Goal: Task Accomplishment & Management: Complete application form

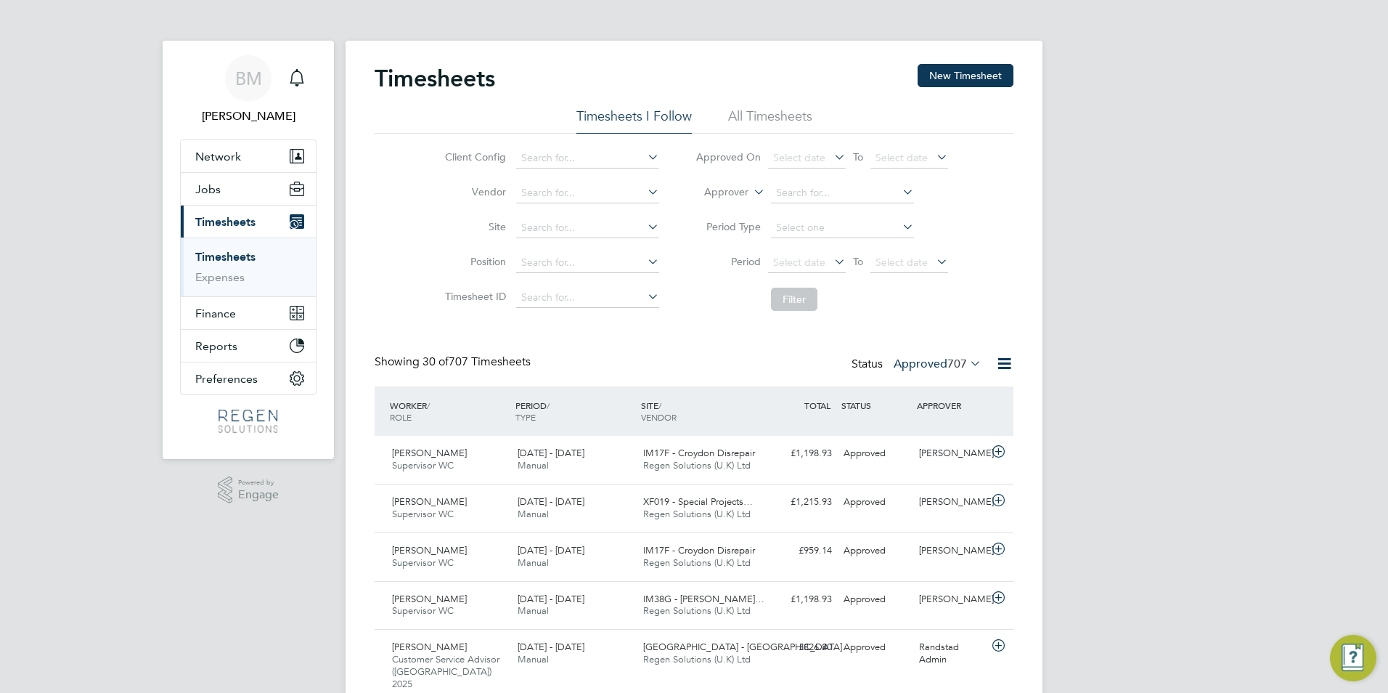
click at [249, 255] on link "Timesheets" at bounding box center [225, 257] width 60 height 14
click at [936, 72] on button "New Timesheet" at bounding box center [966, 75] width 96 height 23
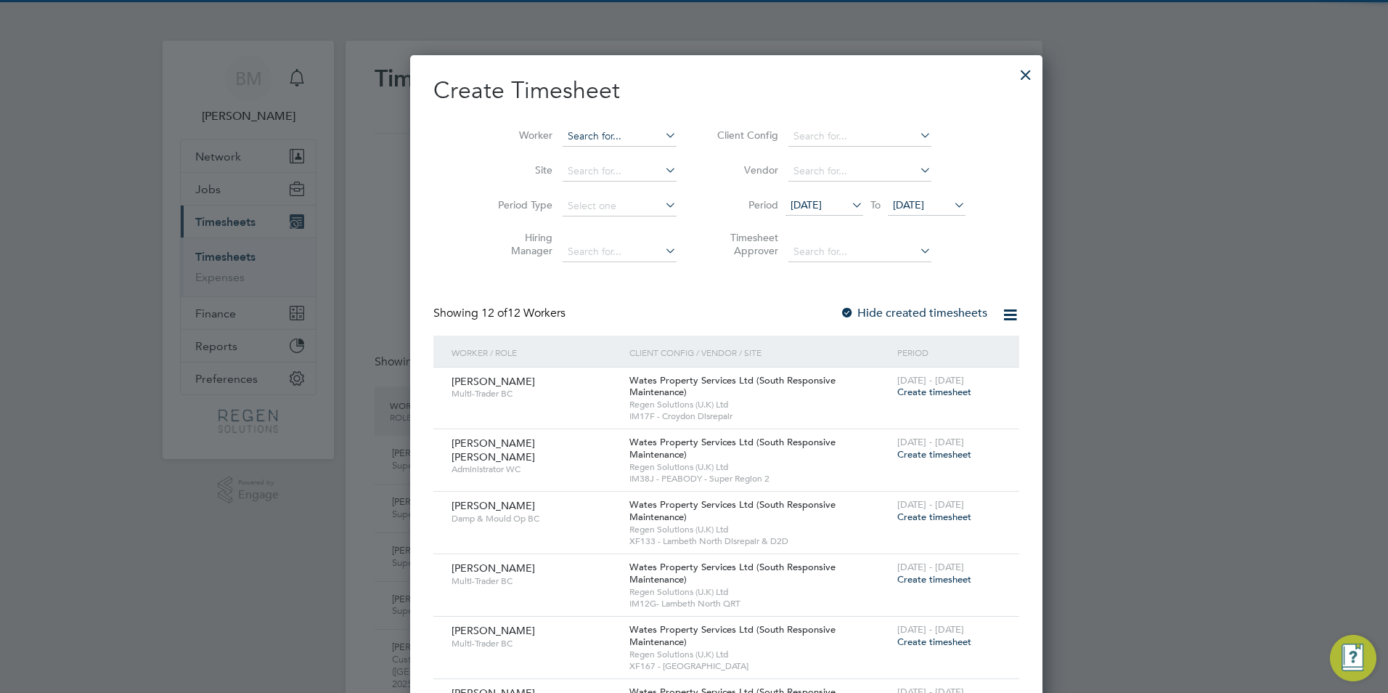
click at [583, 142] on input at bounding box center [620, 136] width 114 height 20
click at [592, 159] on li "[PERSON_NAME] an Bangs" at bounding box center [598, 156] width 138 height 20
type input "[PERSON_NAME]"
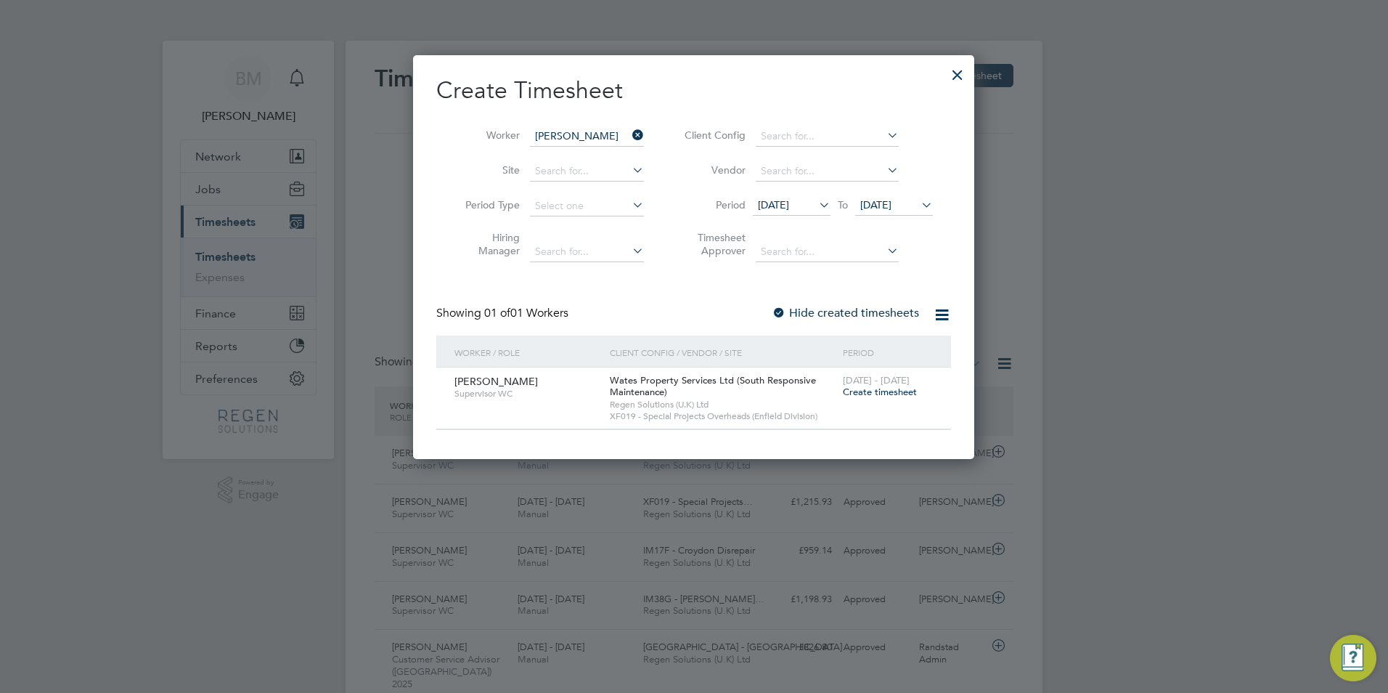
click at [878, 398] on div "[DATE] - [DATE] Create timesheet" at bounding box center [887, 386] width 97 height 39
click at [877, 391] on span "Create timesheet" at bounding box center [880, 391] width 74 height 12
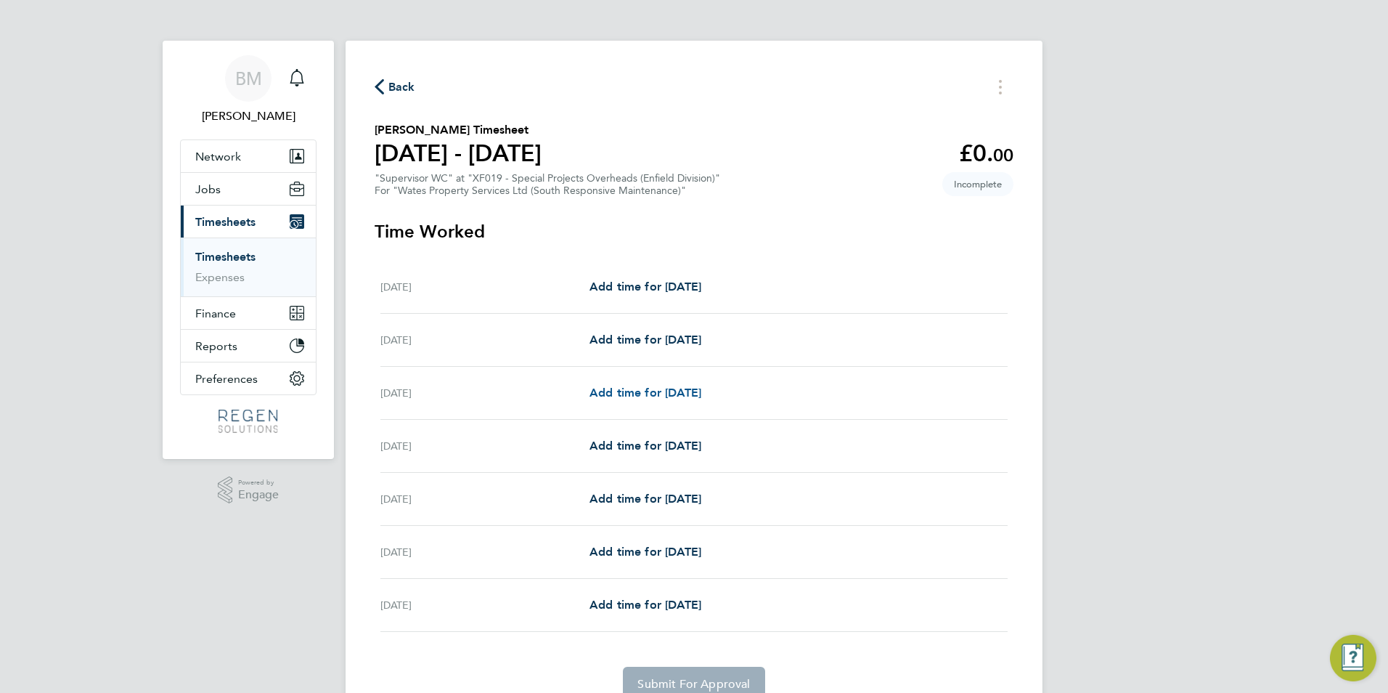
click at [678, 399] on span "Add time for [DATE]" at bounding box center [645, 392] width 112 height 14
select select "30"
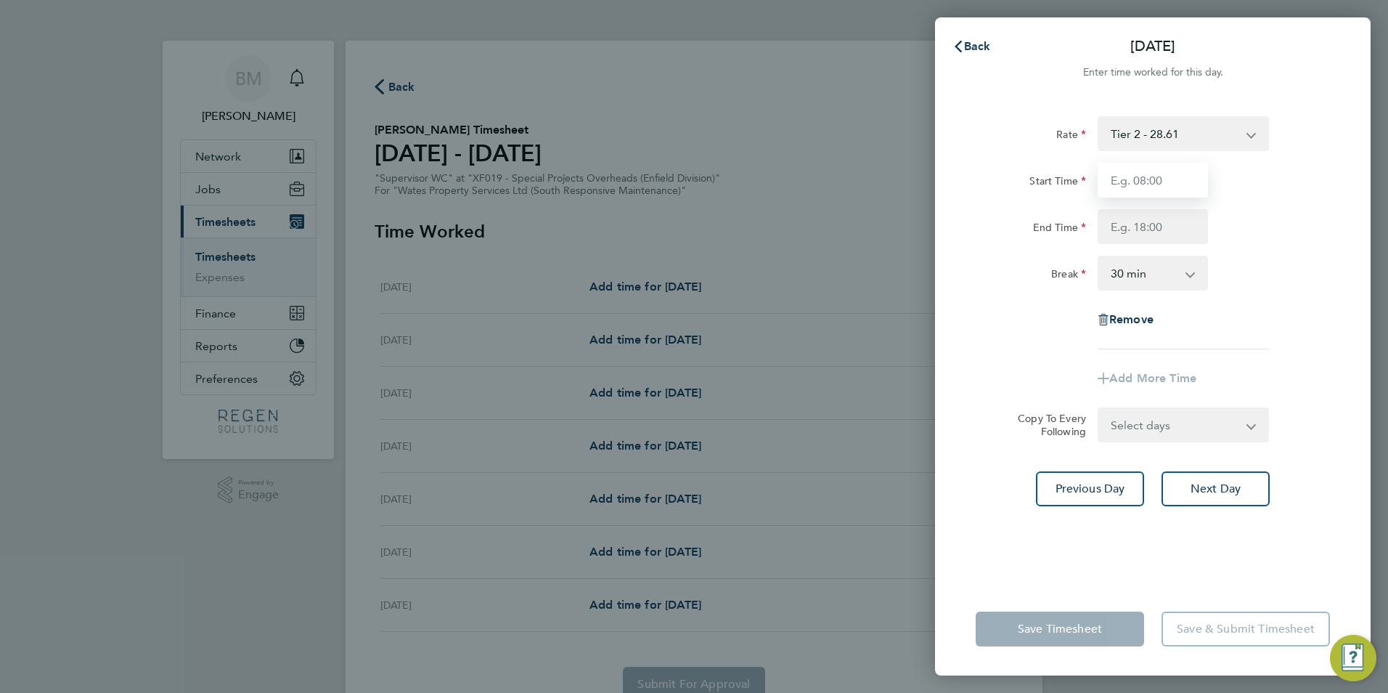
click at [1135, 189] on input "Start Time" at bounding box center [1153, 180] width 110 height 35
type input "08:00"
type input "17:00"
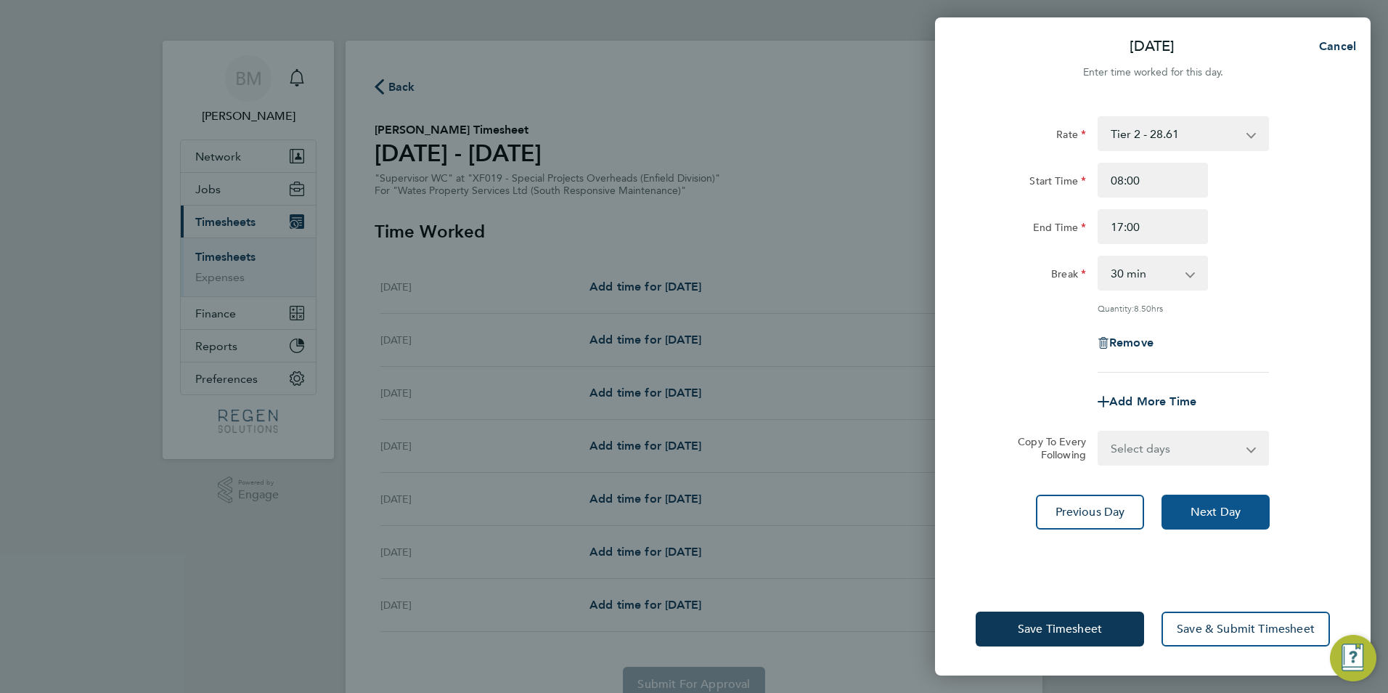
click at [1207, 510] on span "Next Day" at bounding box center [1215, 512] width 50 height 15
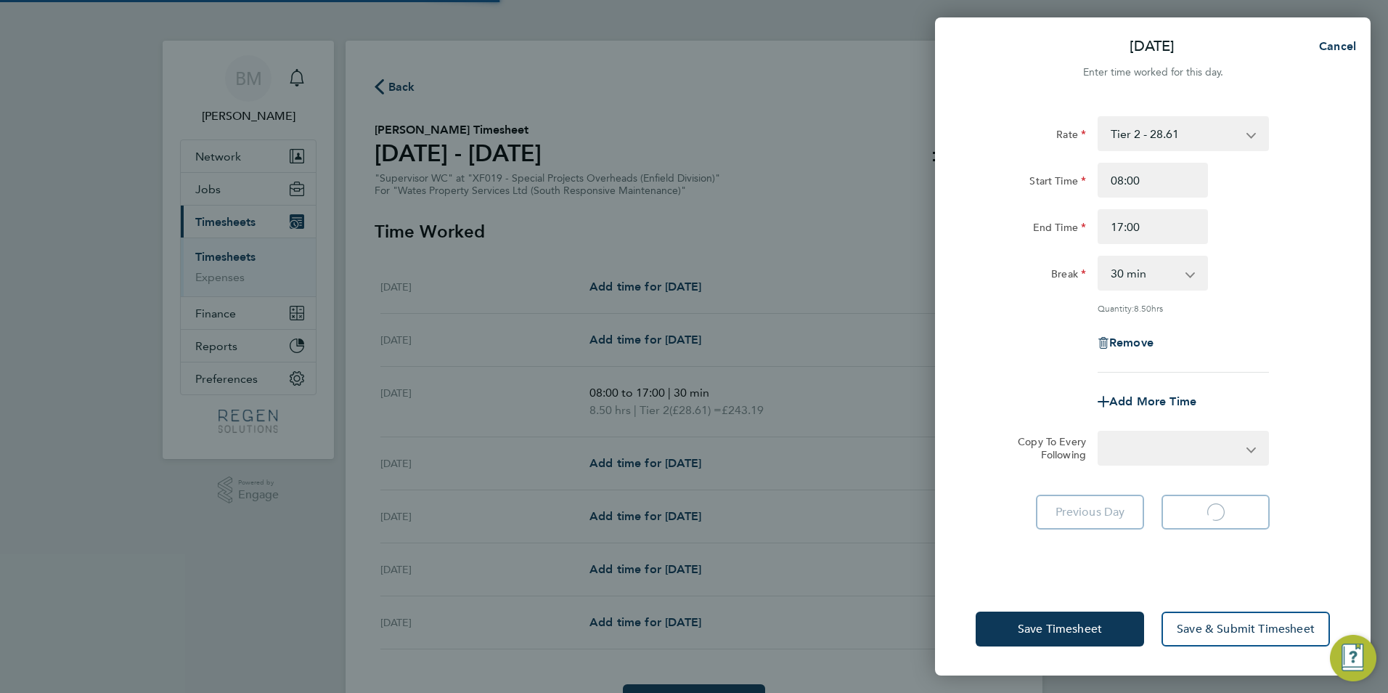
select select "30"
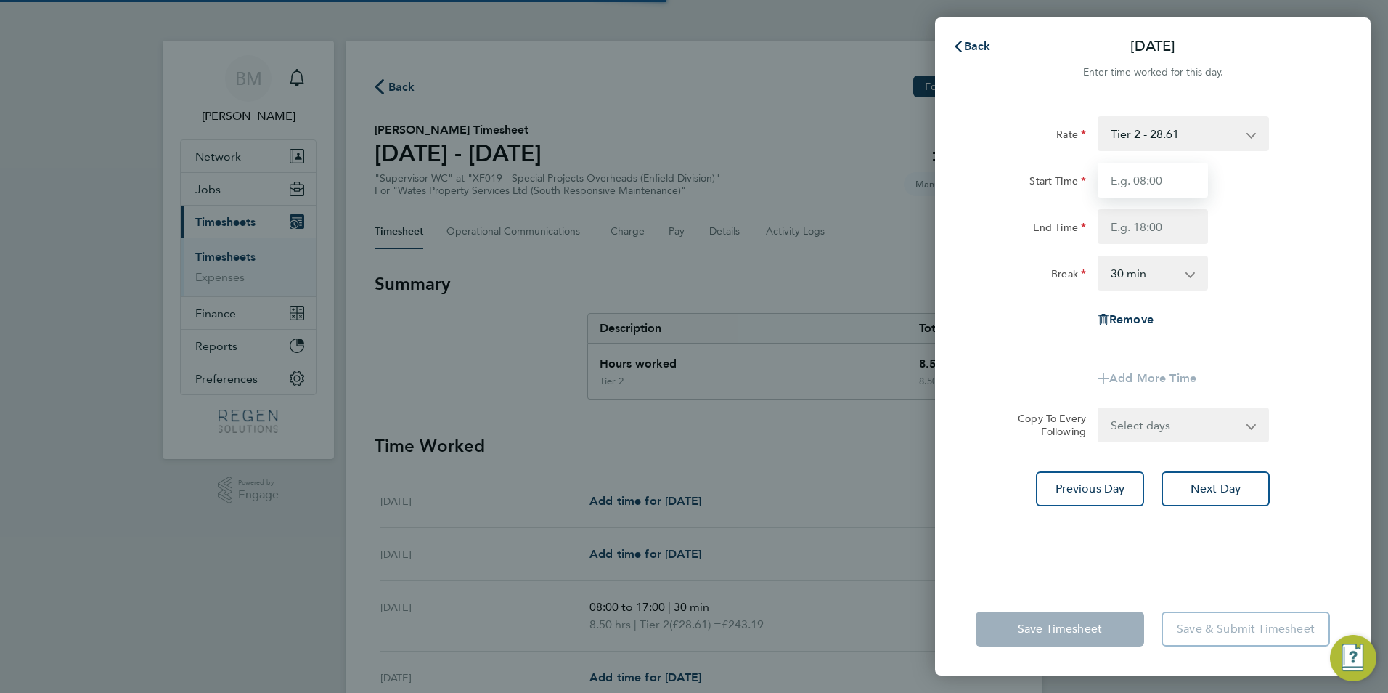
click at [1148, 189] on input "Start Time" at bounding box center [1153, 180] width 110 height 35
type input "08:00"
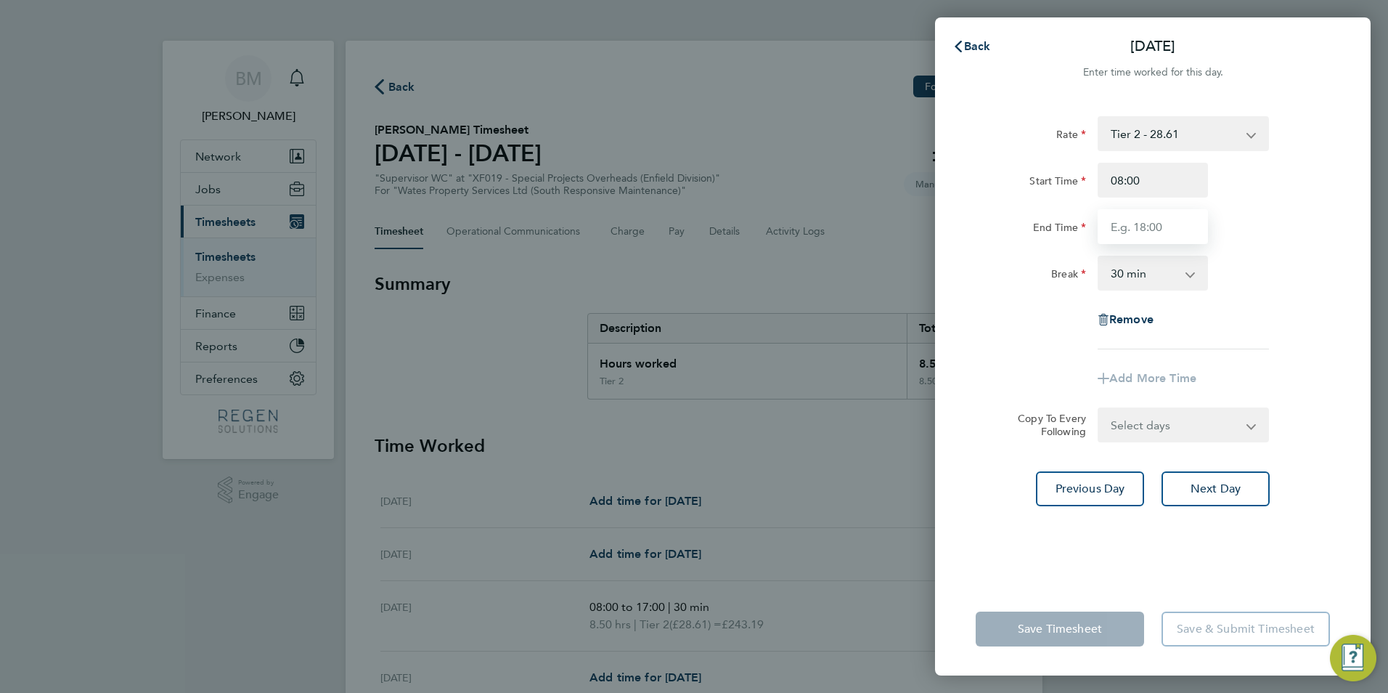
type input "17:00"
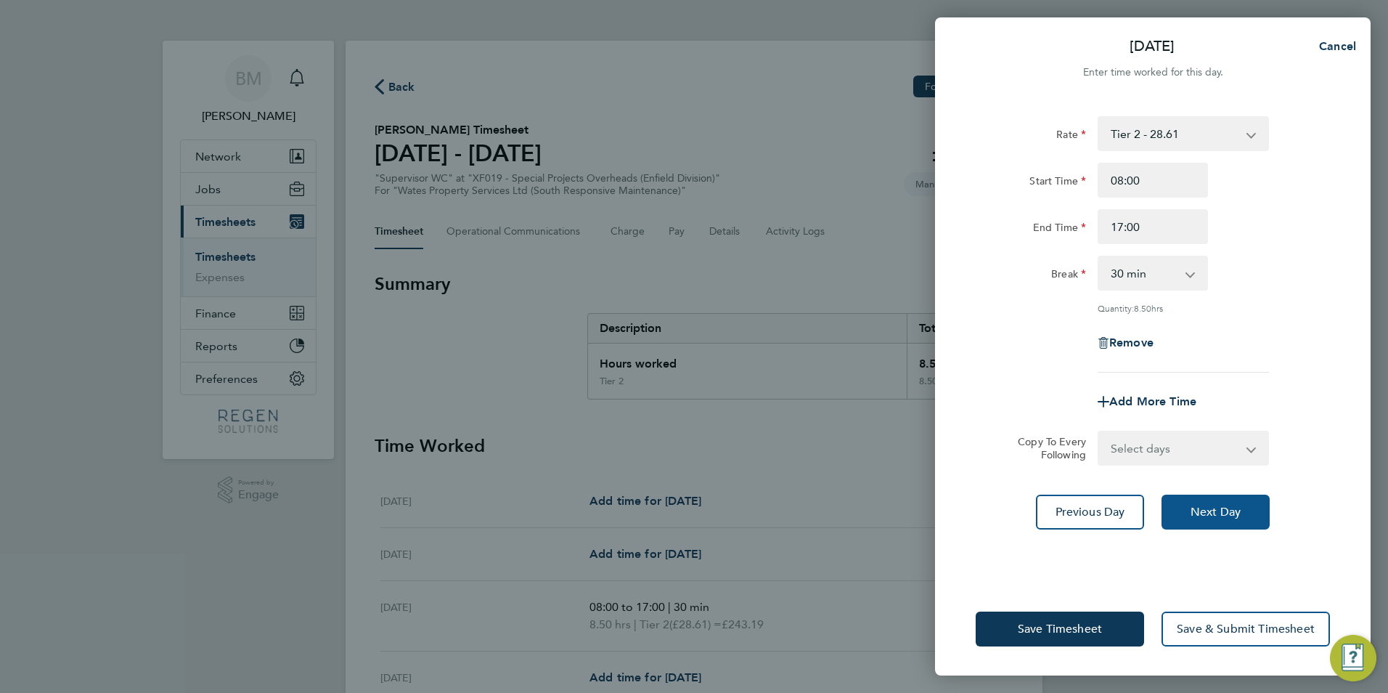
drag, startPoint x: 1217, startPoint y: 516, endPoint x: 1217, endPoint y: 507, distance: 8.7
click at [1217, 518] on button "Next Day" at bounding box center [1215, 511] width 108 height 35
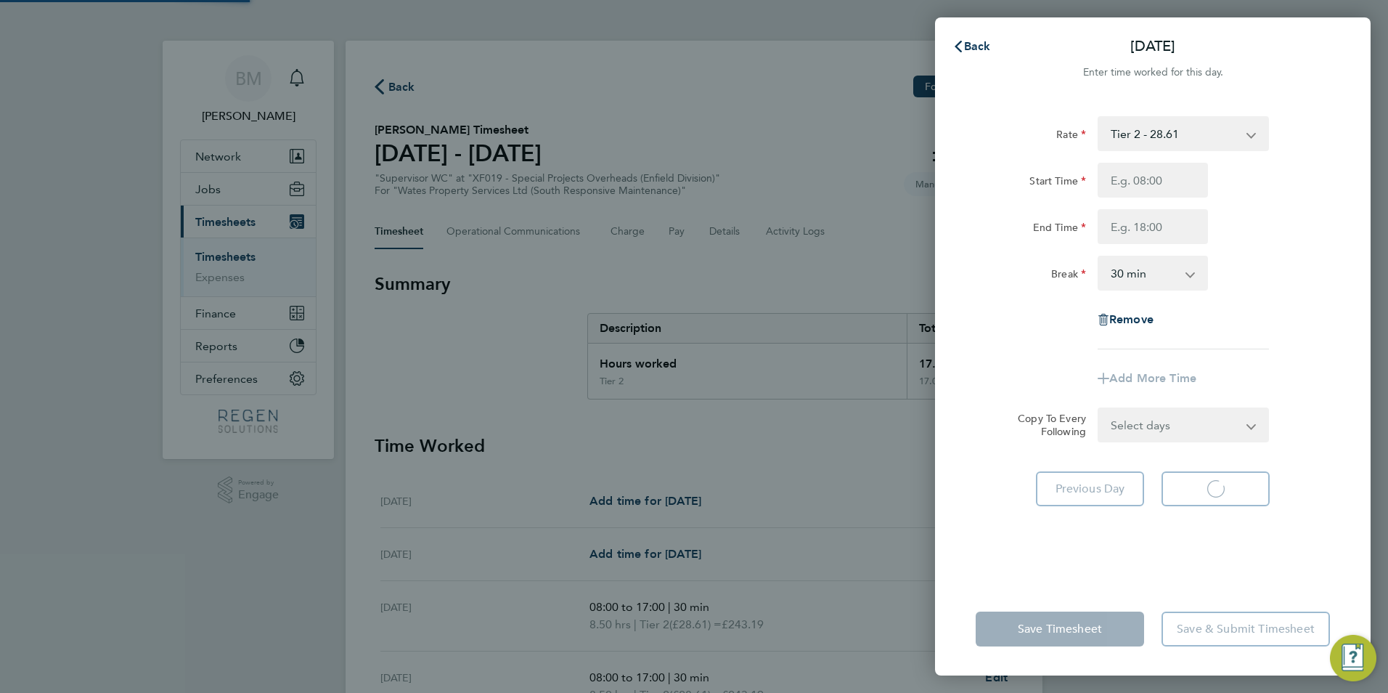
select select "30"
click at [1125, 186] on input "Start Time" at bounding box center [1153, 180] width 110 height 35
type input "08:00"
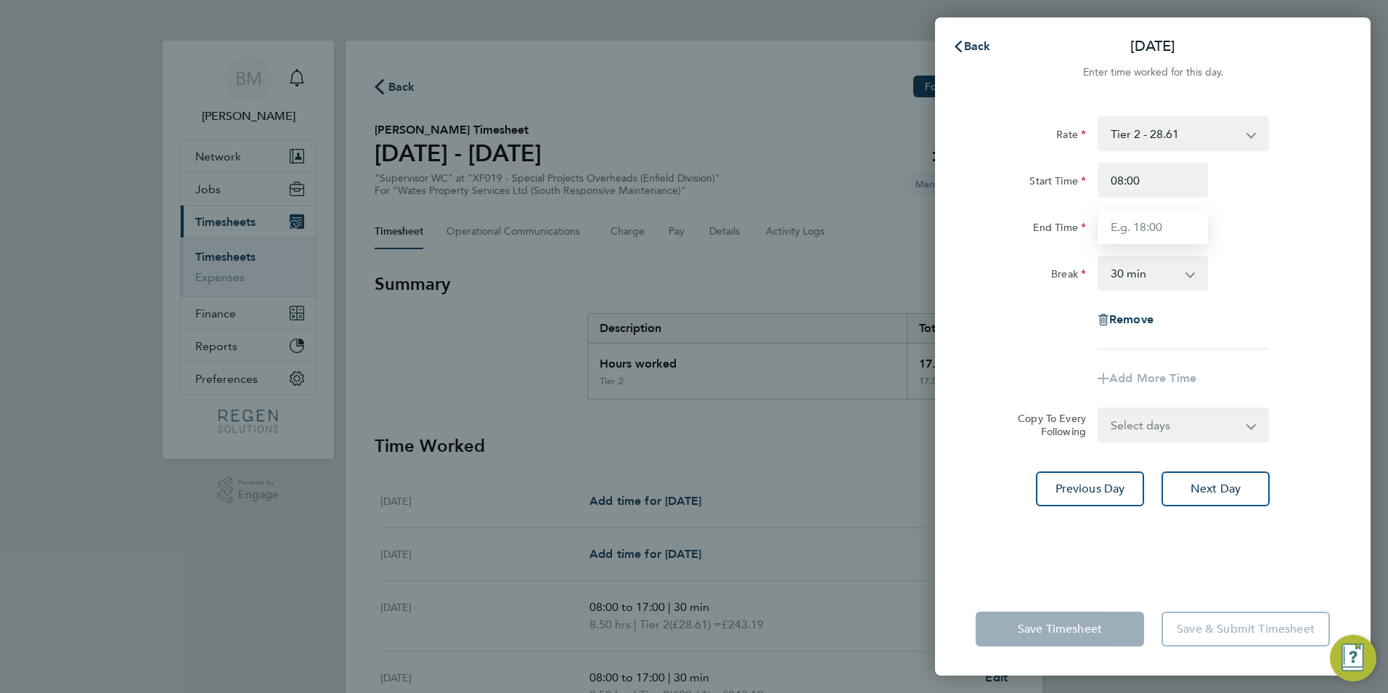
type input "17:00"
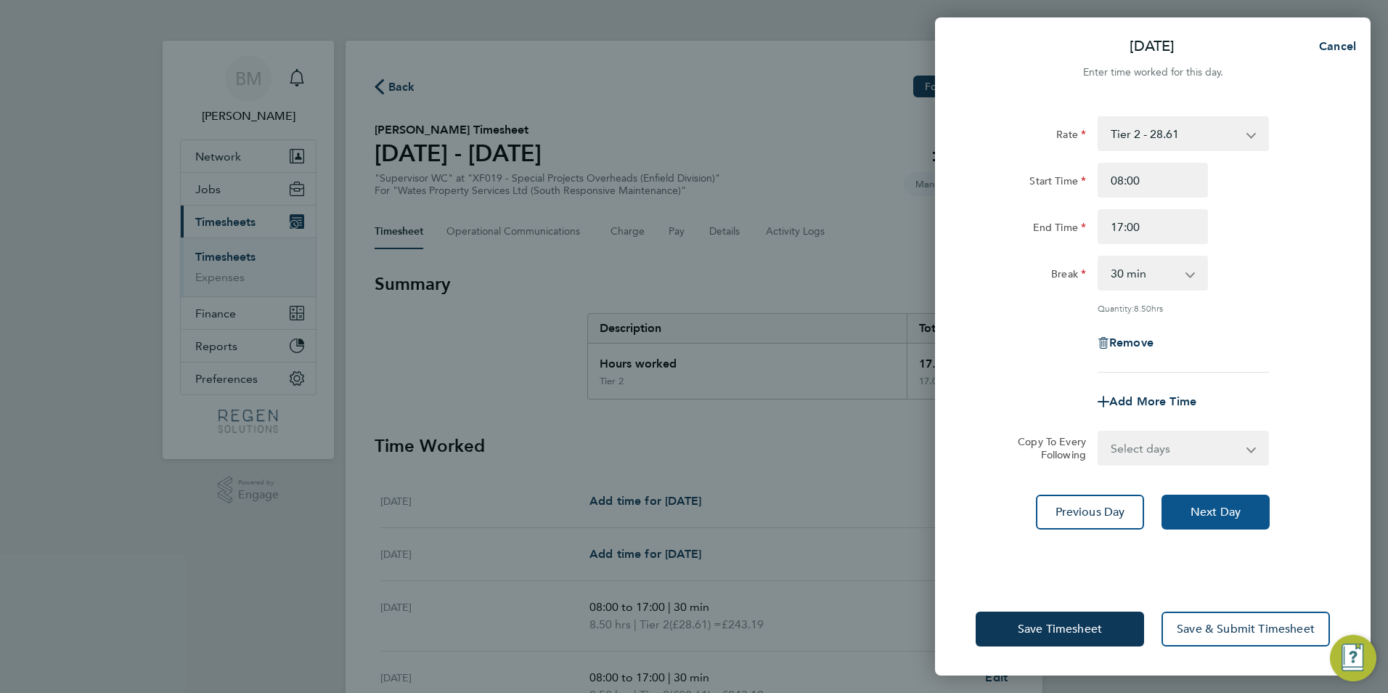
click at [1222, 518] on button "Next Day" at bounding box center [1215, 511] width 108 height 35
select select "30"
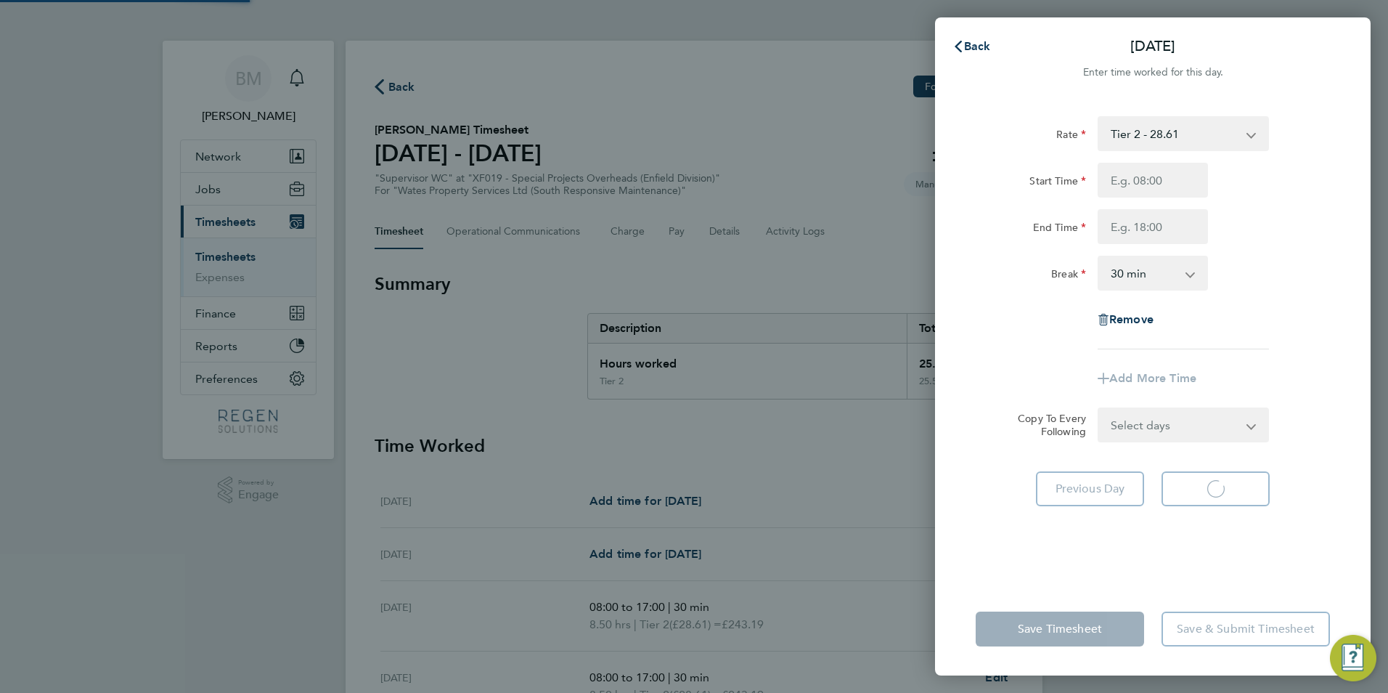
select select "30"
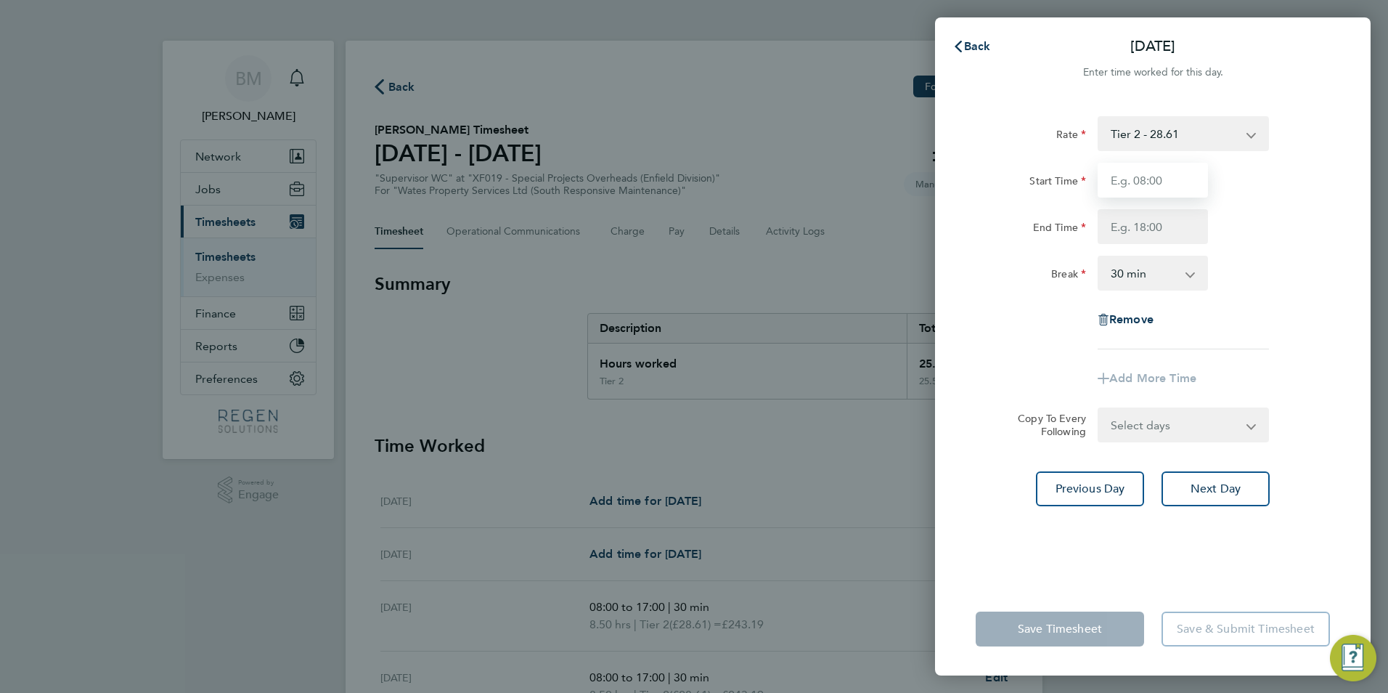
click at [1140, 179] on input "Start Time" at bounding box center [1153, 180] width 110 height 35
type input "08:00"
type input "17:00"
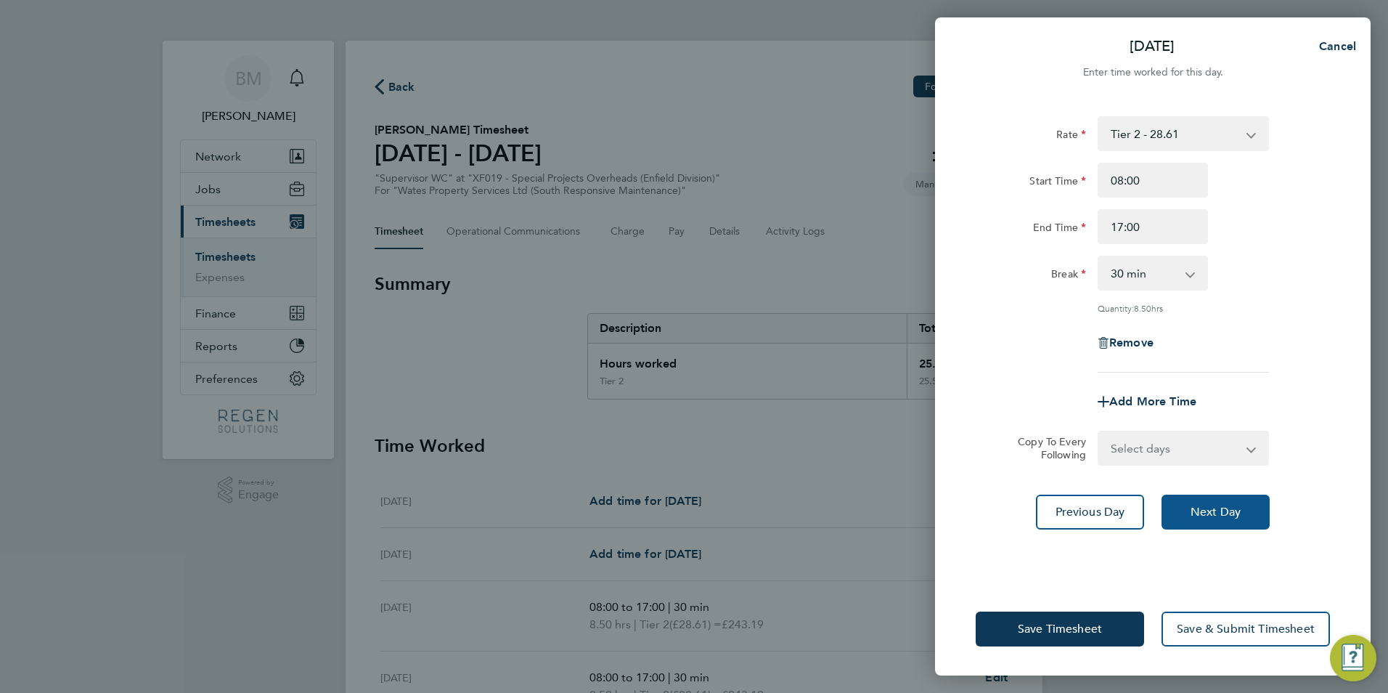
click at [1223, 511] on span "Next Day" at bounding box center [1215, 512] width 50 height 15
select select "30"
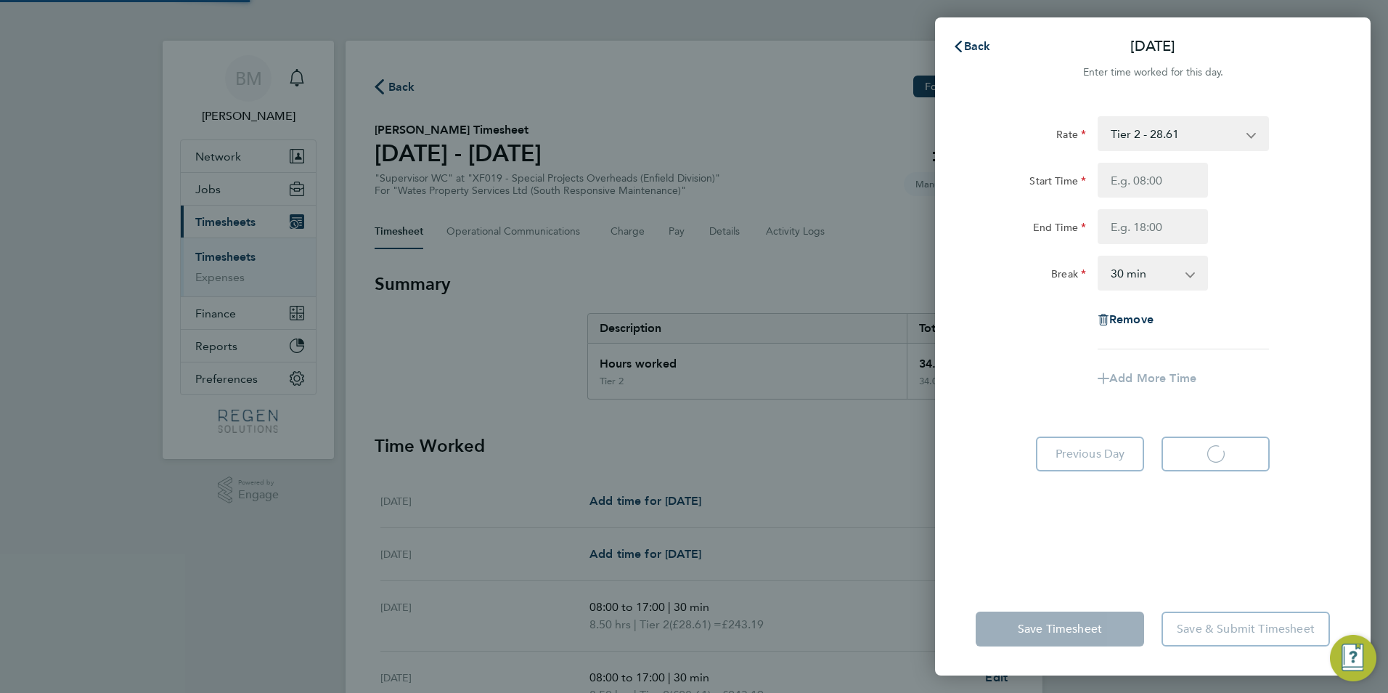
select select "30"
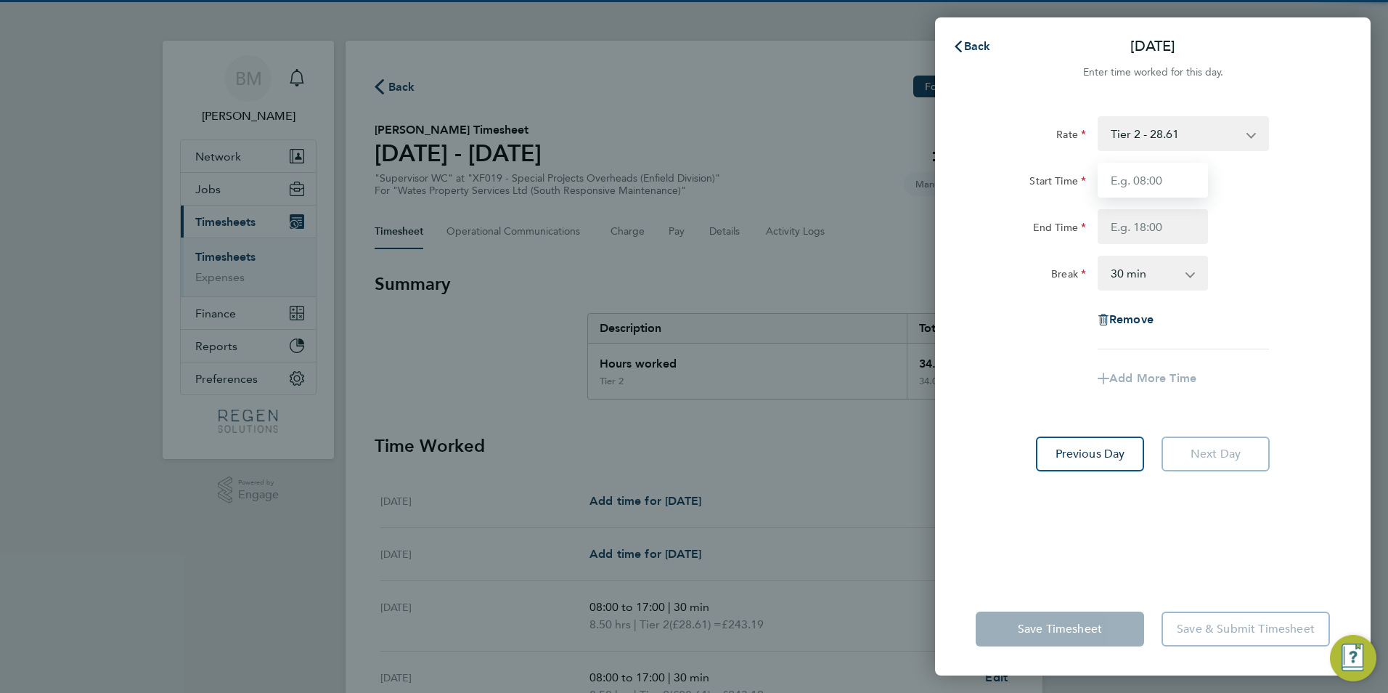
click at [1154, 167] on input "Start Time" at bounding box center [1153, 180] width 110 height 35
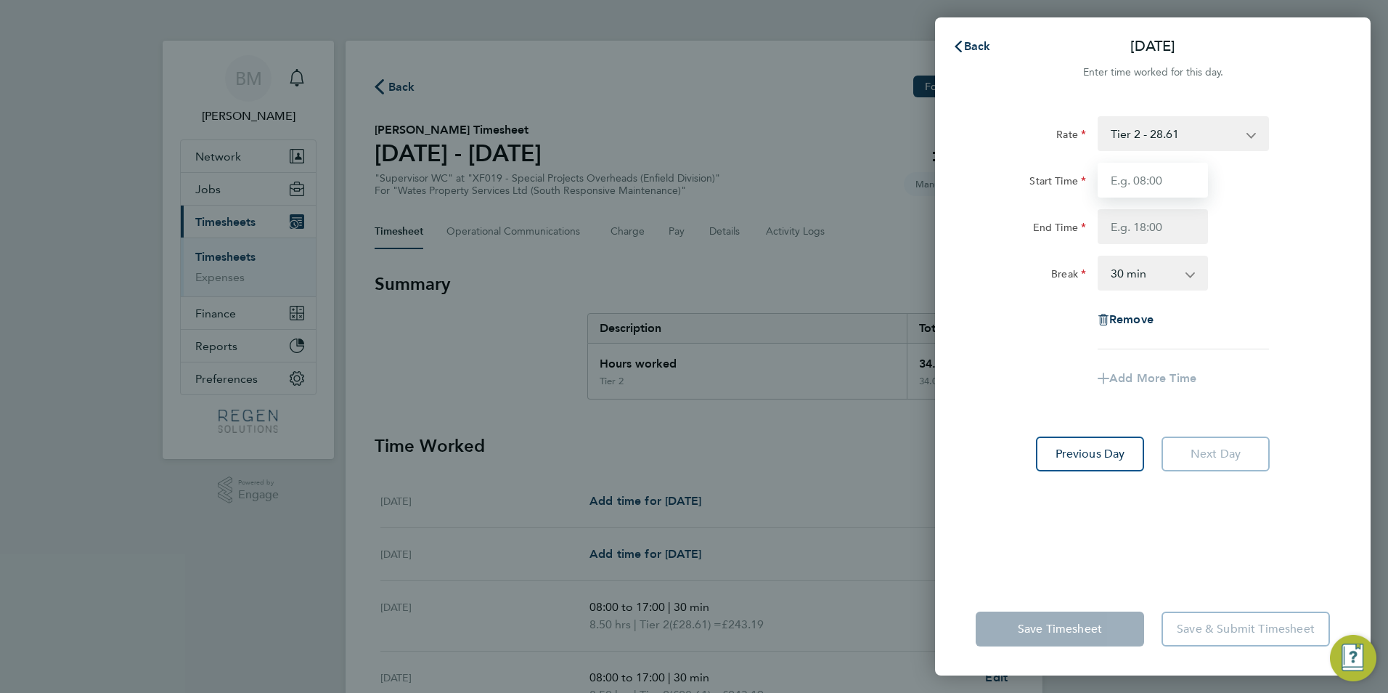
type input "08:00"
type input "17:00"
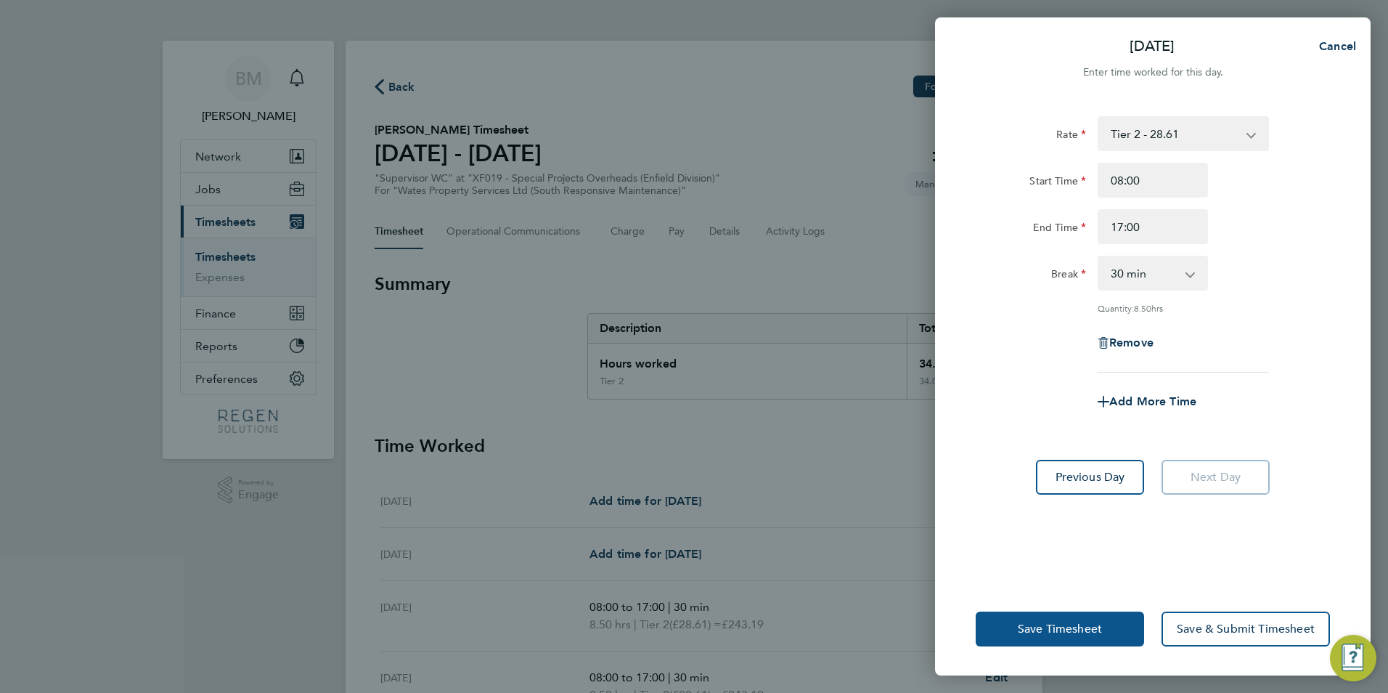
click at [1118, 629] on button "Save Timesheet" at bounding box center [1060, 628] width 168 height 35
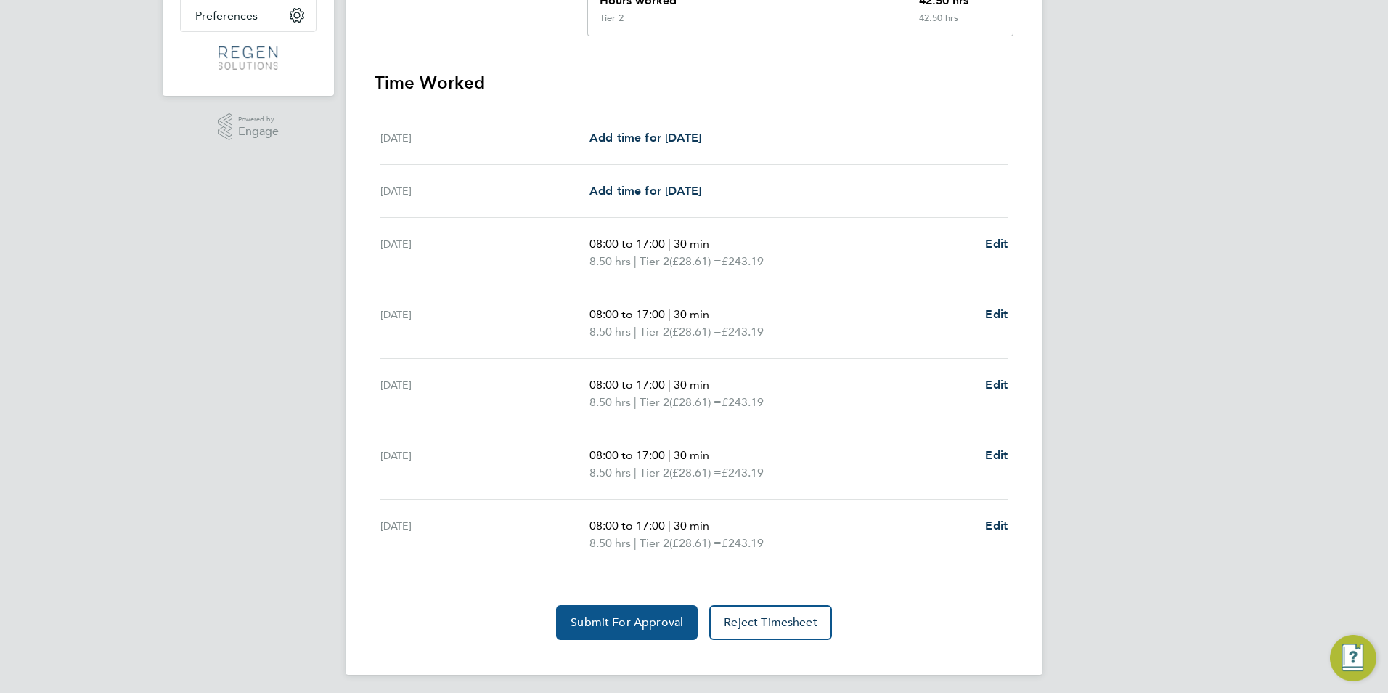
click at [642, 616] on span "Submit For Approval" at bounding box center [627, 622] width 113 height 15
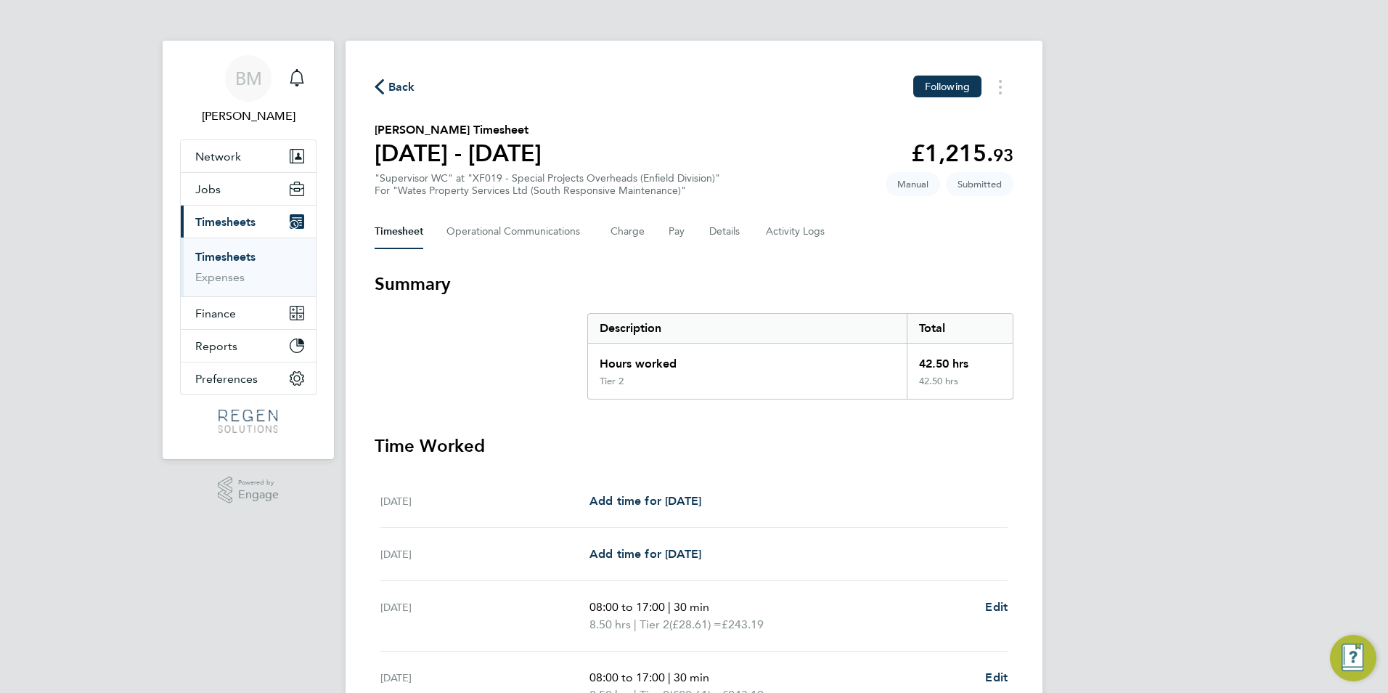
click at [240, 261] on link "Timesheets" at bounding box center [225, 257] width 60 height 14
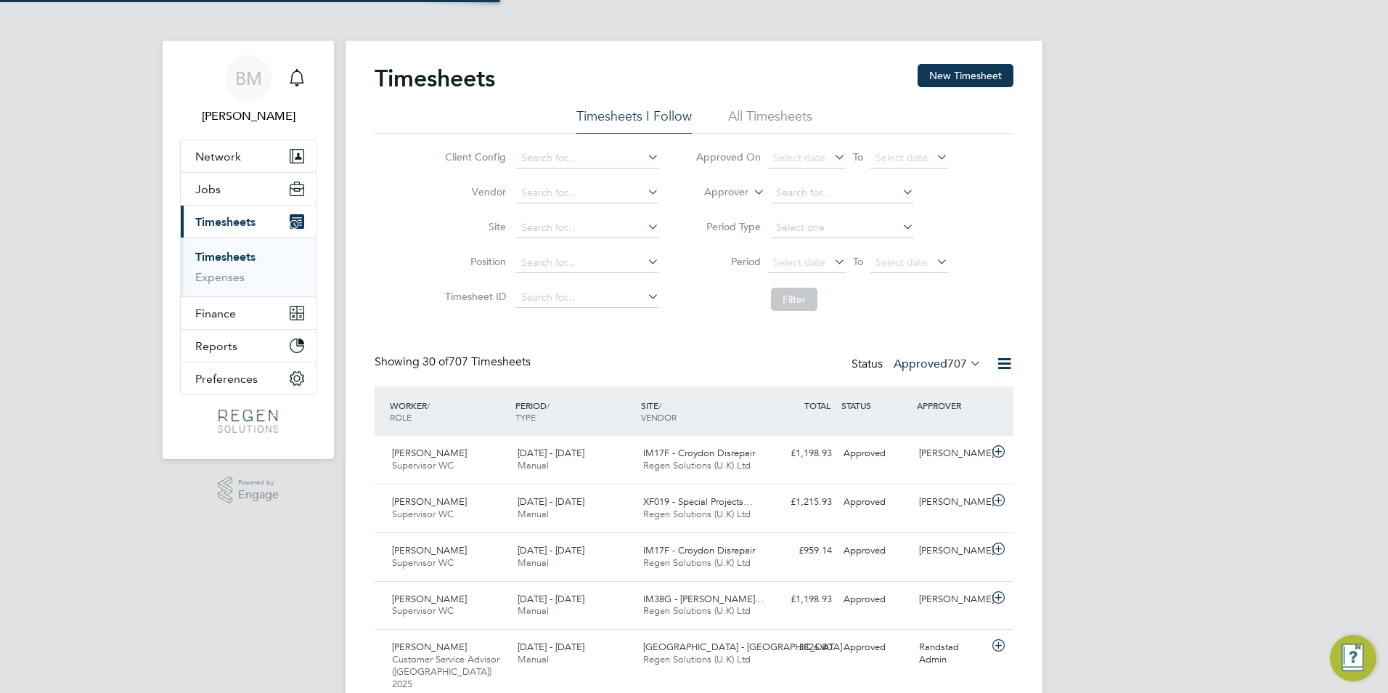
scroll to position [37, 126]
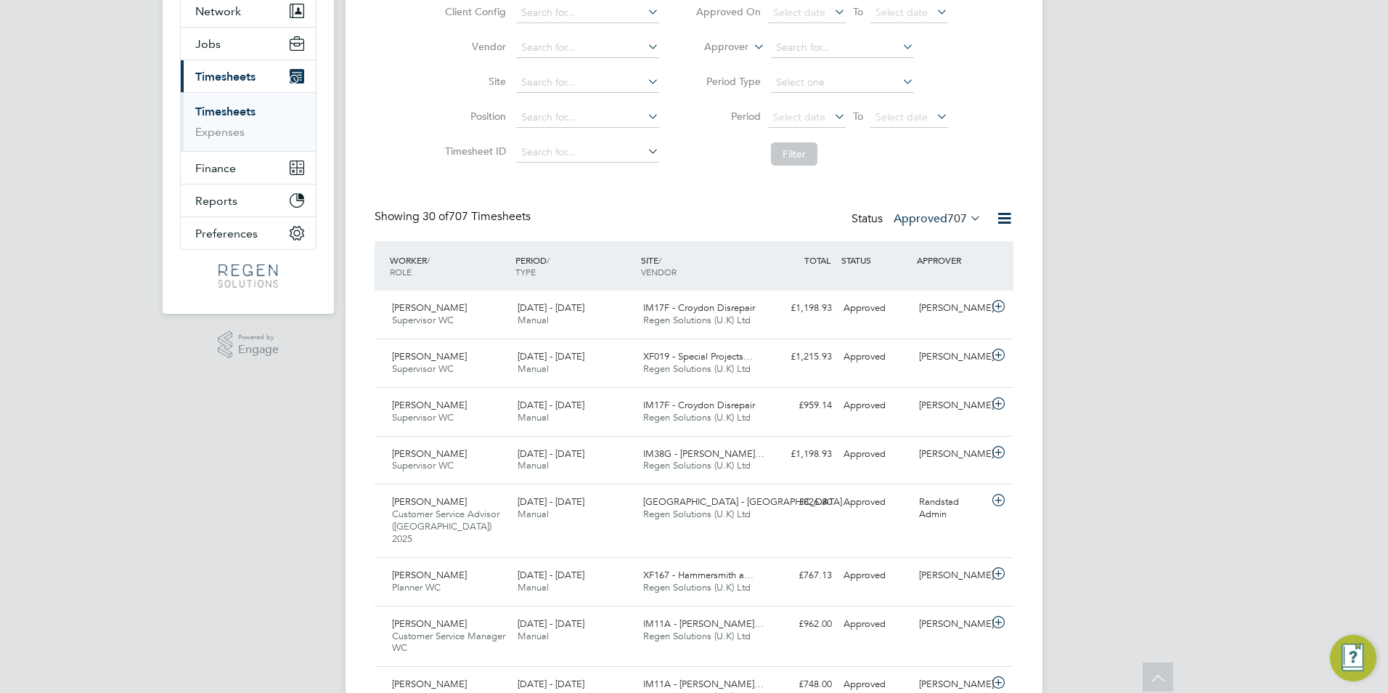
click at [925, 226] on div "Status Approved 707" at bounding box center [917, 219] width 133 height 20
click at [925, 221] on label "Approved 707" at bounding box center [938, 218] width 88 height 15
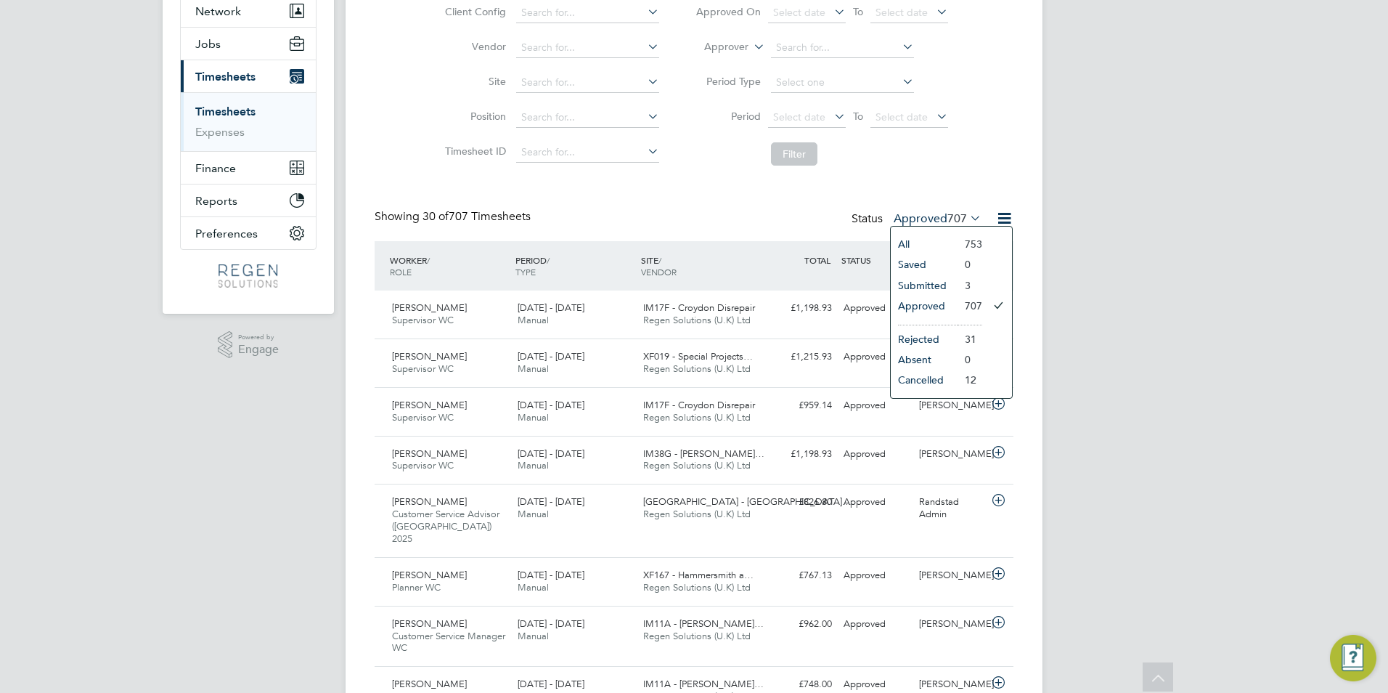
click at [933, 287] on li "Submitted" at bounding box center [924, 285] width 67 height 20
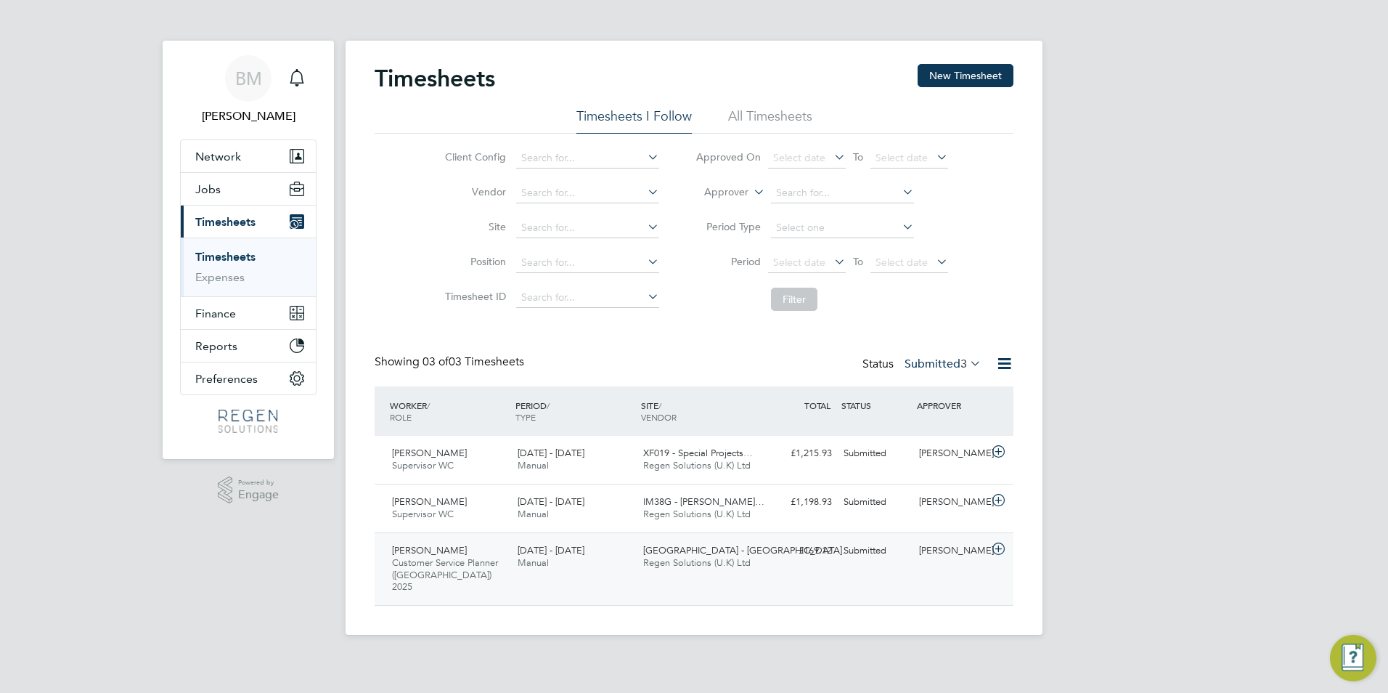
click at [684, 564] on span "Regen Solutions (U.K) Ltd" at bounding box center [696, 562] width 107 height 12
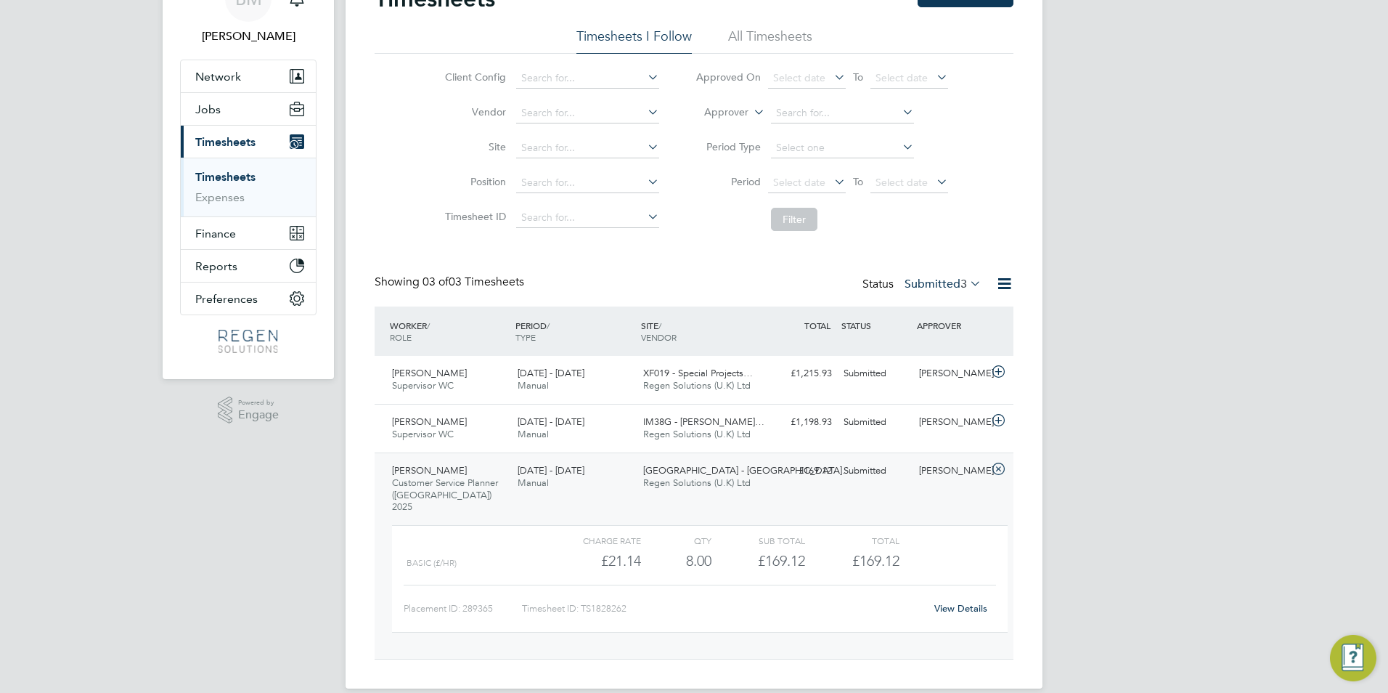
scroll to position [86, 0]
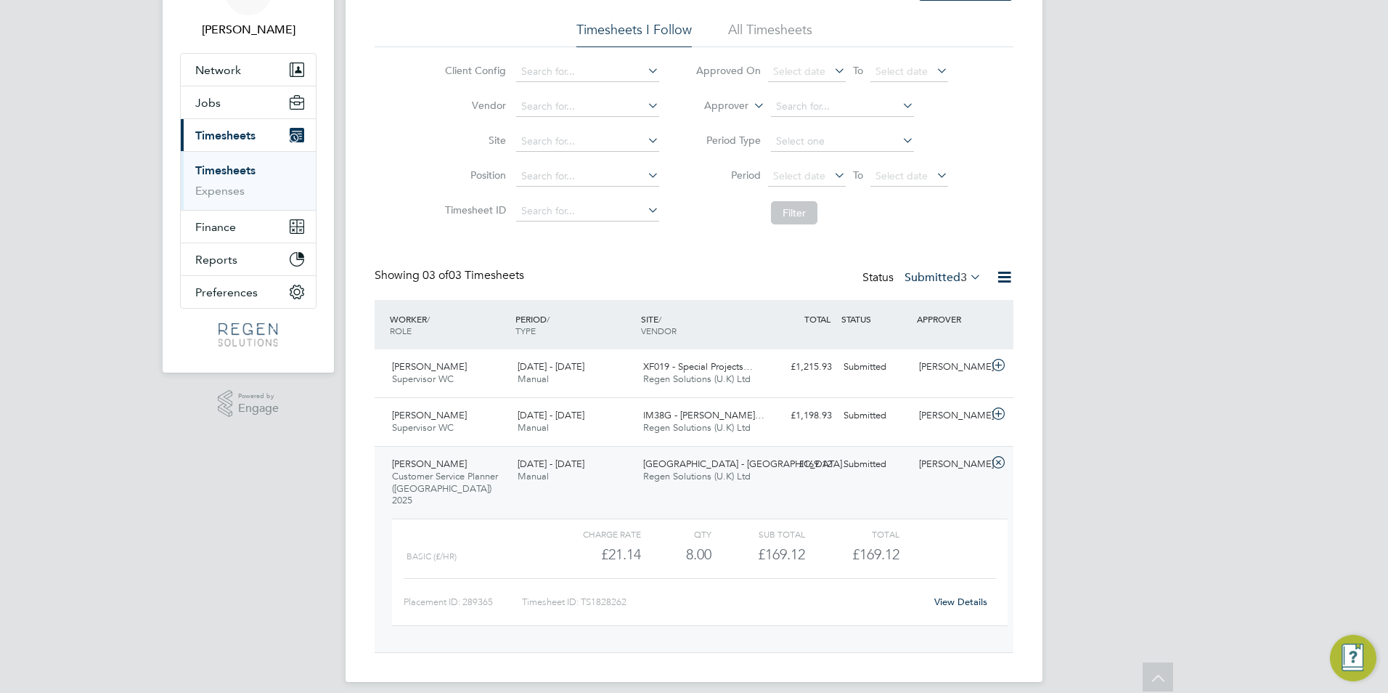
click at [694, 477] on span "Regen Solutions (U.K) Ltd" at bounding box center [696, 476] width 107 height 12
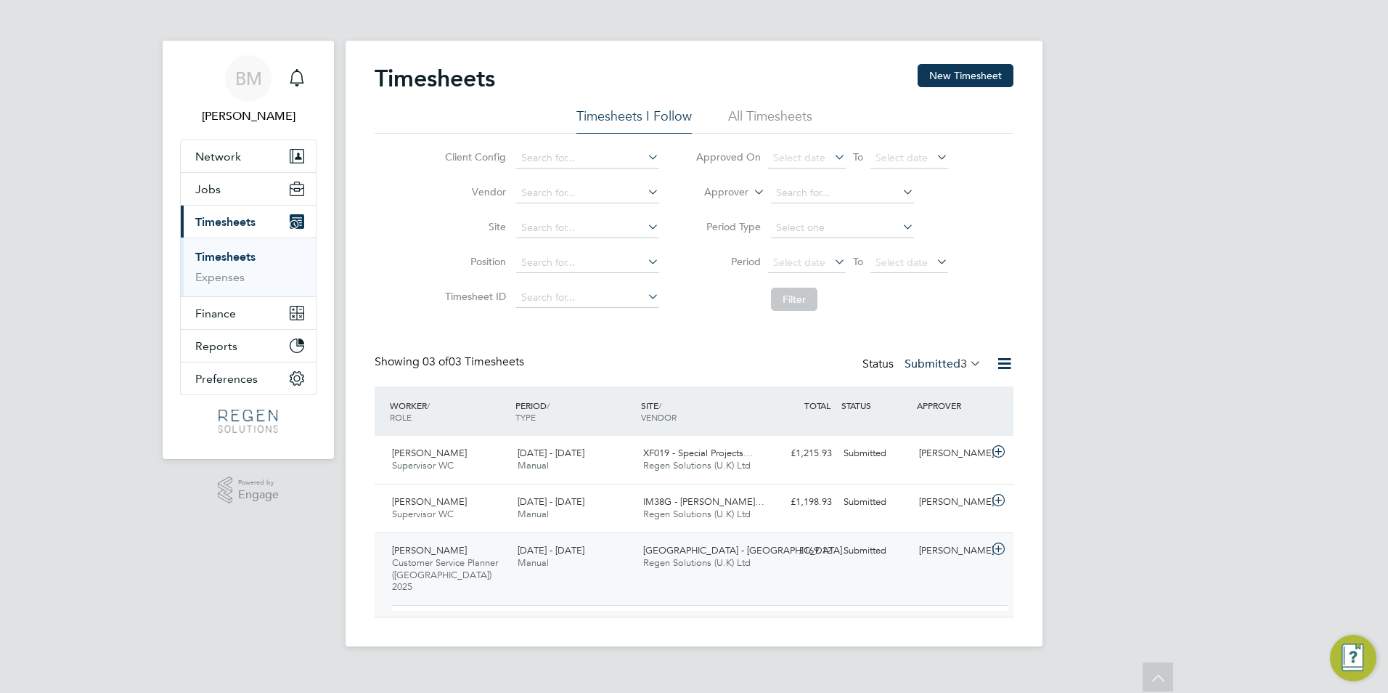
scroll to position [0, 0]
click at [769, 565] on div "[PERSON_NAME] Customer Service Planner ([GEOGRAPHIC_DATA]) 2025 [DATE] - [DATE]…" at bounding box center [694, 568] width 639 height 73
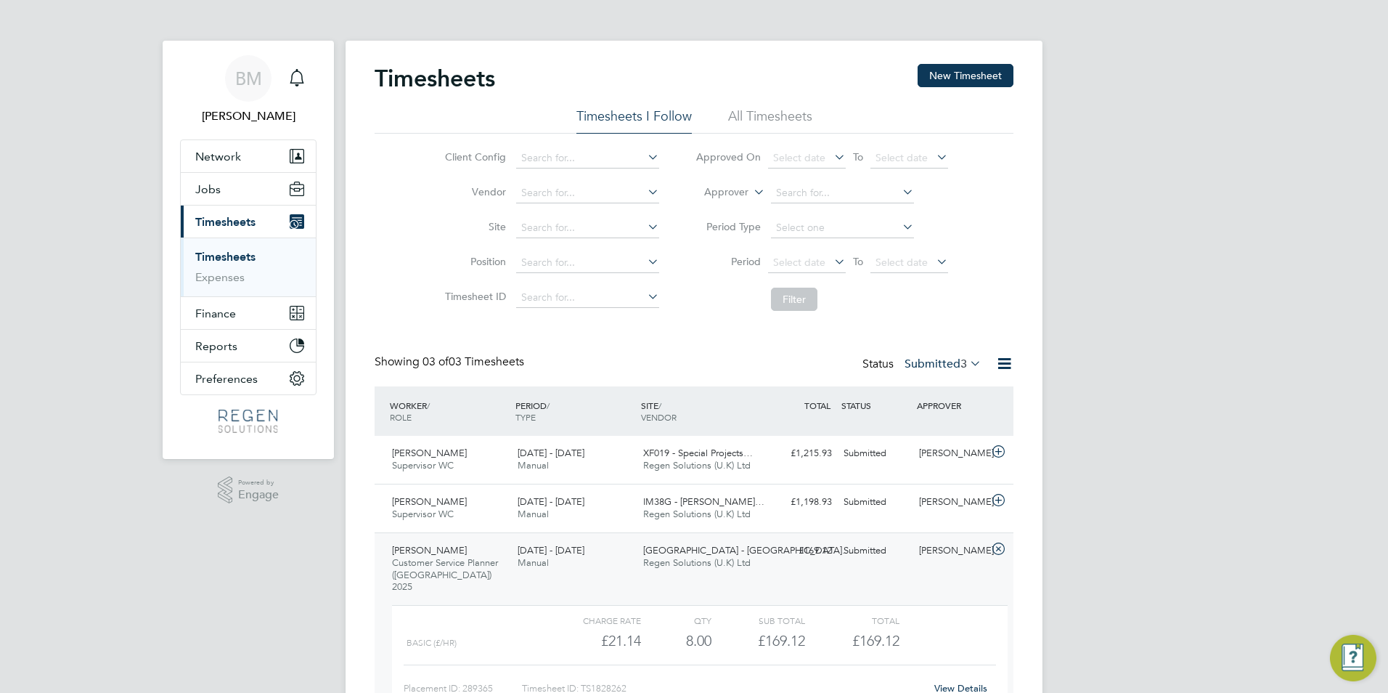
scroll to position [25, 142]
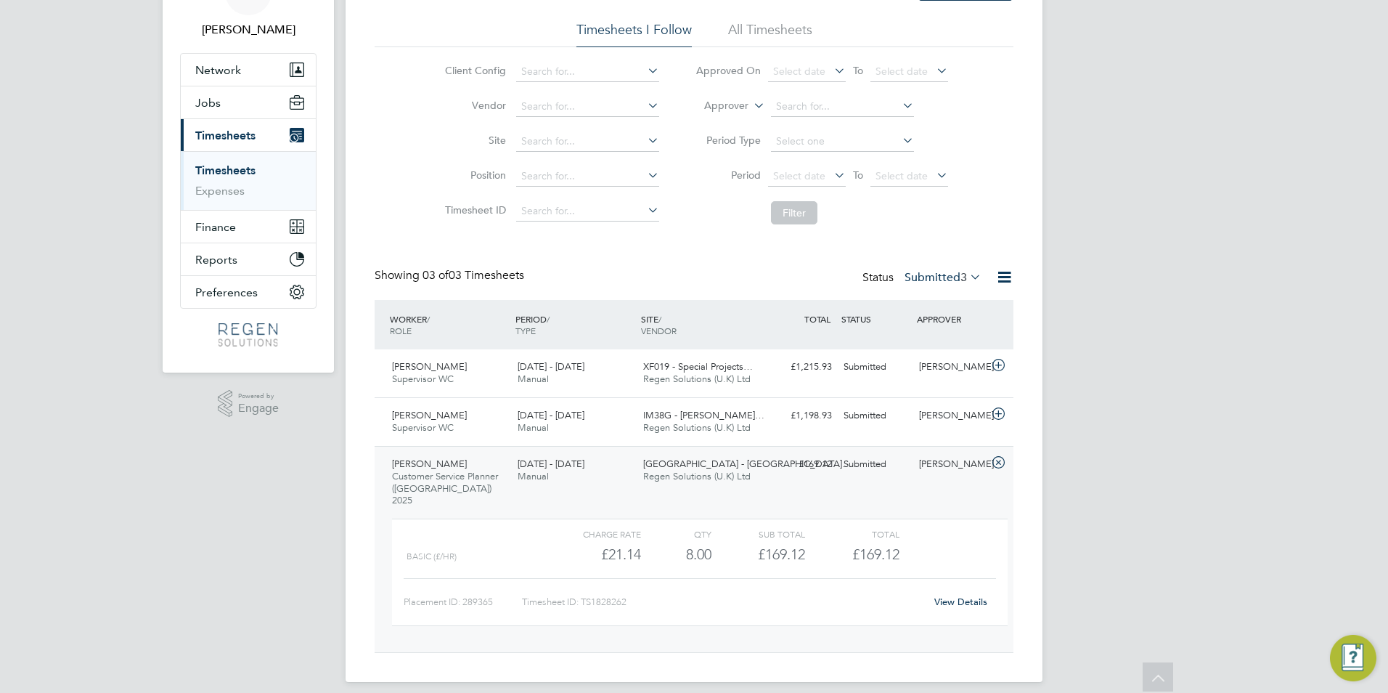
click at [753, 479] on div "[GEOGRAPHIC_DATA] - [GEOGRAPHIC_DATA]… Regen Solutions (U.K) Ltd" at bounding box center [700, 470] width 126 height 36
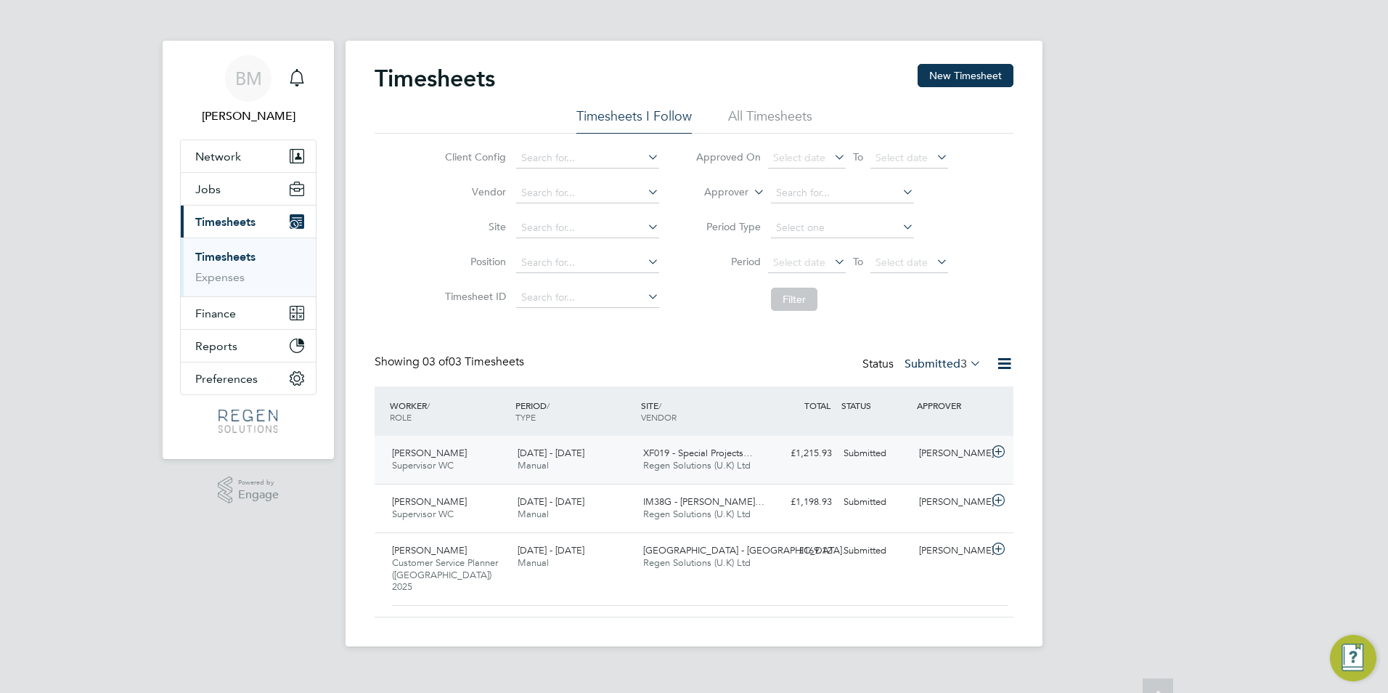
scroll to position [0, 0]
